Goal: Task Accomplishment & Management: Manage account settings

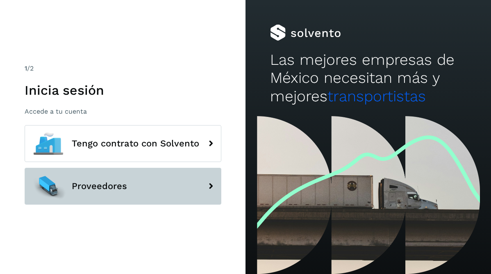
click at [113, 183] on span "Proveedores" at bounding box center [99, 186] width 55 height 10
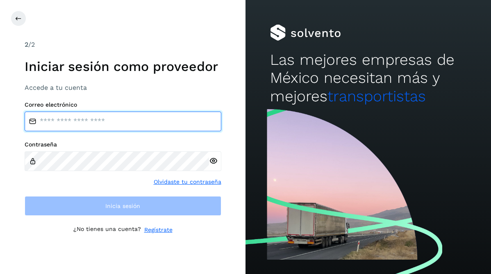
click at [125, 126] on input "email" at bounding box center [123, 121] width 197 height 20
type input "**********"
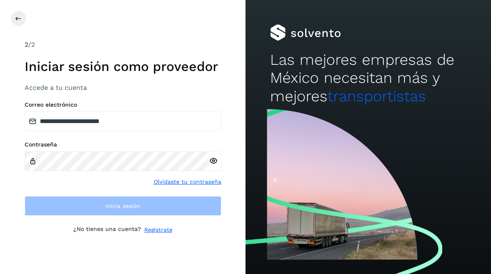
click at [213, 161] on div at bounding box center [215, 161] width 12 height 20
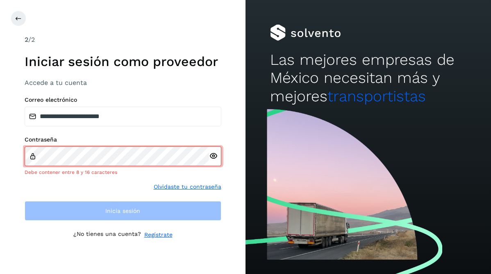
click at [210, 163] on div at bounding box center [215, 156] width 12 height 20
click at [213, 155] on icon at bounding box center [213, 156] width 9 height 9
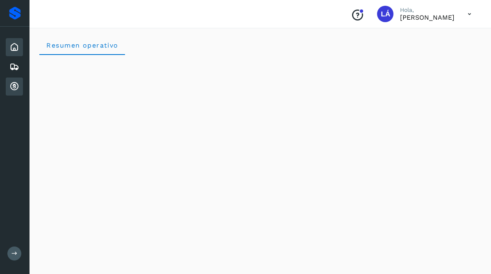
click at [13, 87] on icon at bounding box center [14, 87] width 10 height 10
